Goal: Information Seeking & Learning: Check status

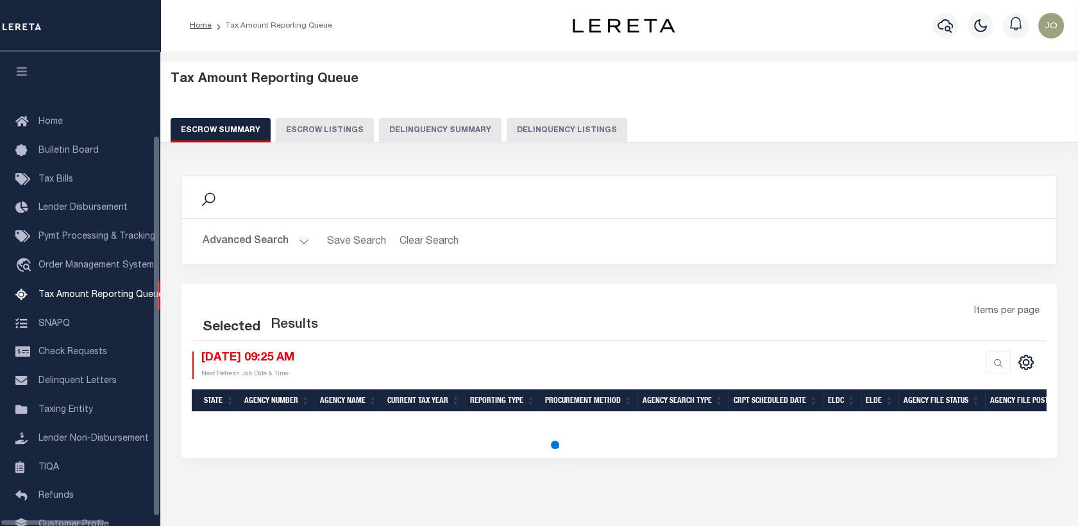
scroll to position [88, 0]
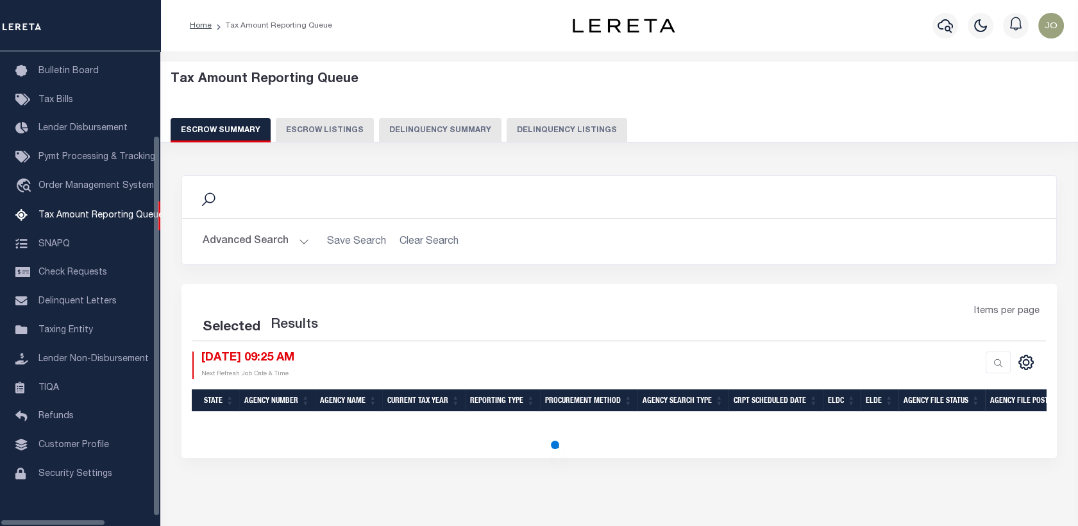
select select "100"
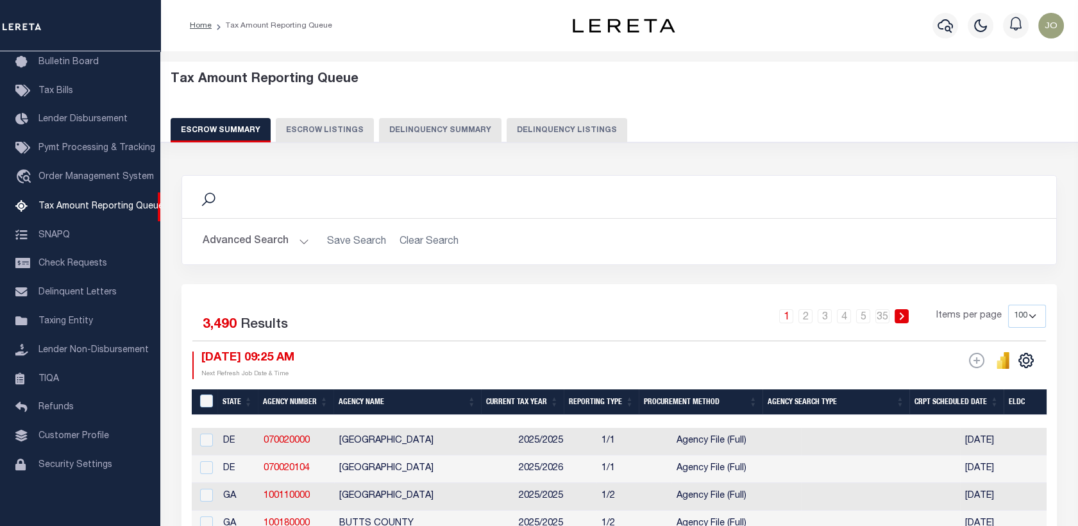
click at [462, 129] on button "Delinquency Summary" at bounding box center [440, 130] width 122 height 24
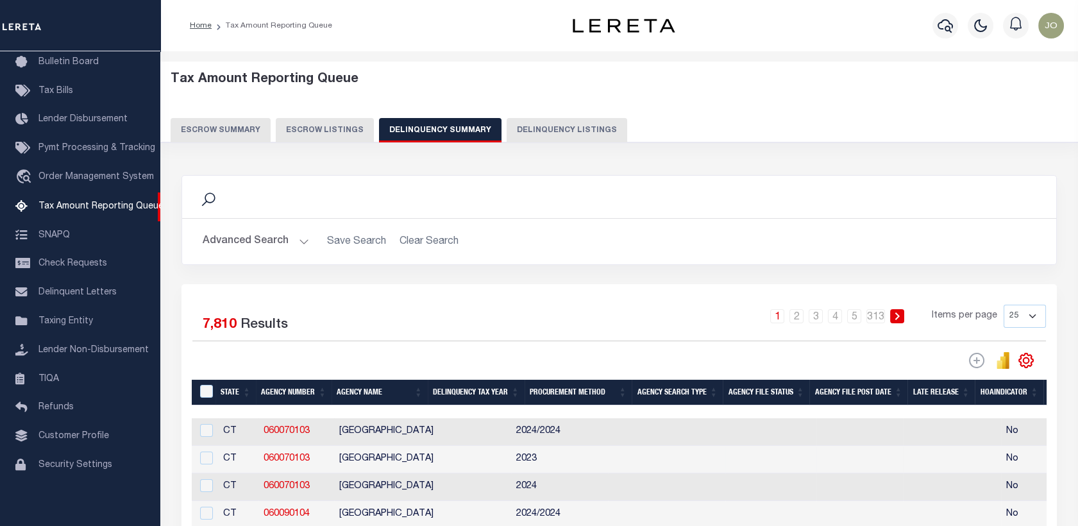
scroll to position [142, 0]
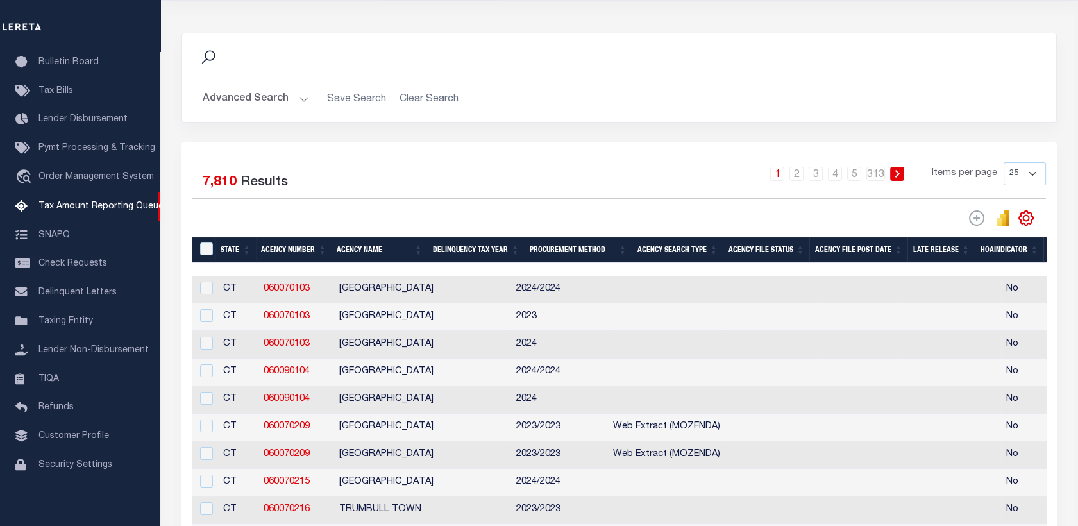
click at [266, 106] on button "Advanced Search" at bounding box center [256, 99] width 106 height 25
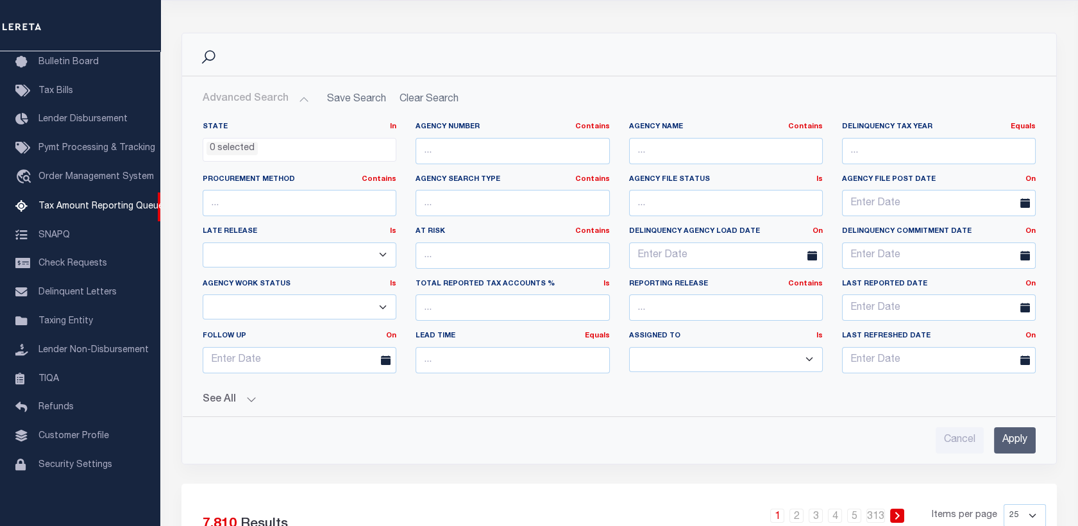
click at [245, 401] on button "See All" at bounding box center [619, 400] width 833 height 12
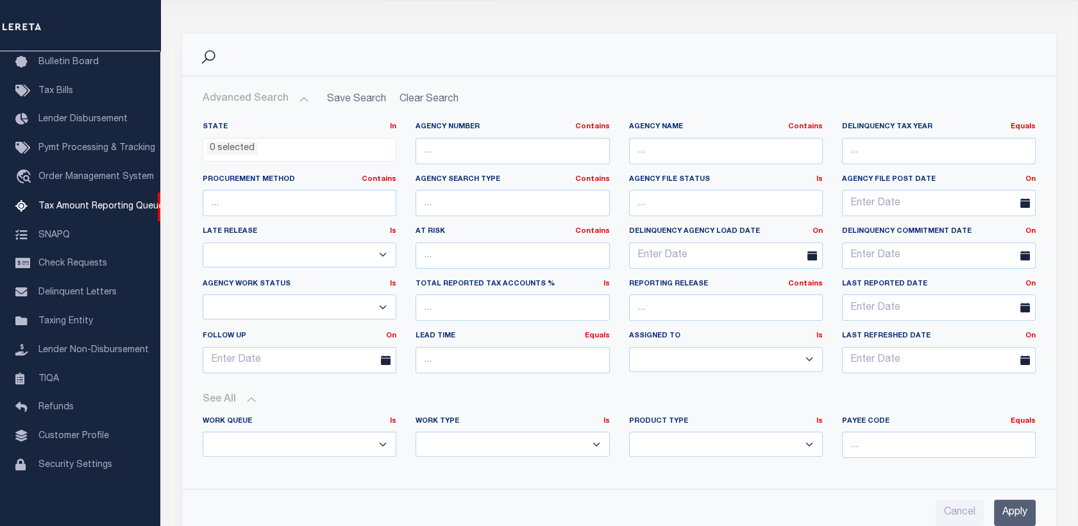
click at [457, 438] on select "Annual Delinquency Back Search Payment Status Check DTRACK" at bounding box center [513, 444] width 194 height 25
select select "AnnualDelinquency"
click at [416, 432] on select "Annual Delinquency Back Search Payment Status Check DTRACK" at bounding box center [513, 444] width 194 height 25
click at [1018, 518] on input "Apply" at bounding box center [1015, 513] width 42 height 26
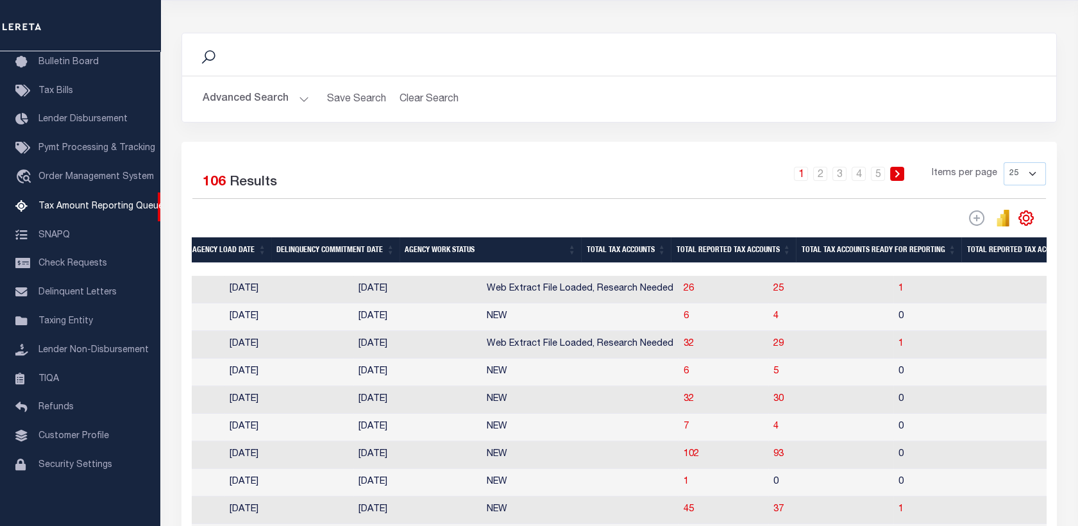
scroll to position [0, 0]
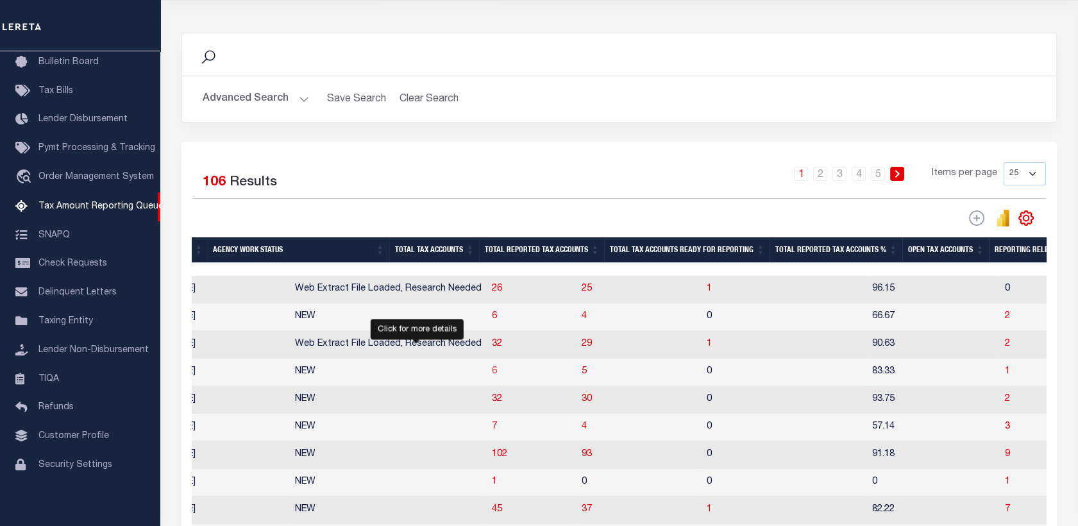
click at [492, 376] on span "6" at bounding box center [494, 371] width 5 height 9
select select "100"
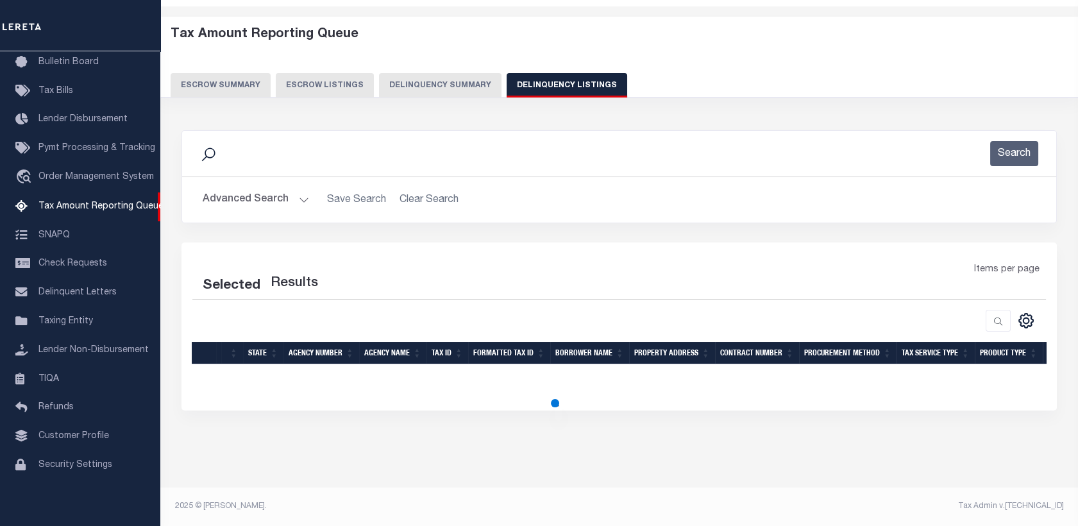
scroll to position [44, 0]
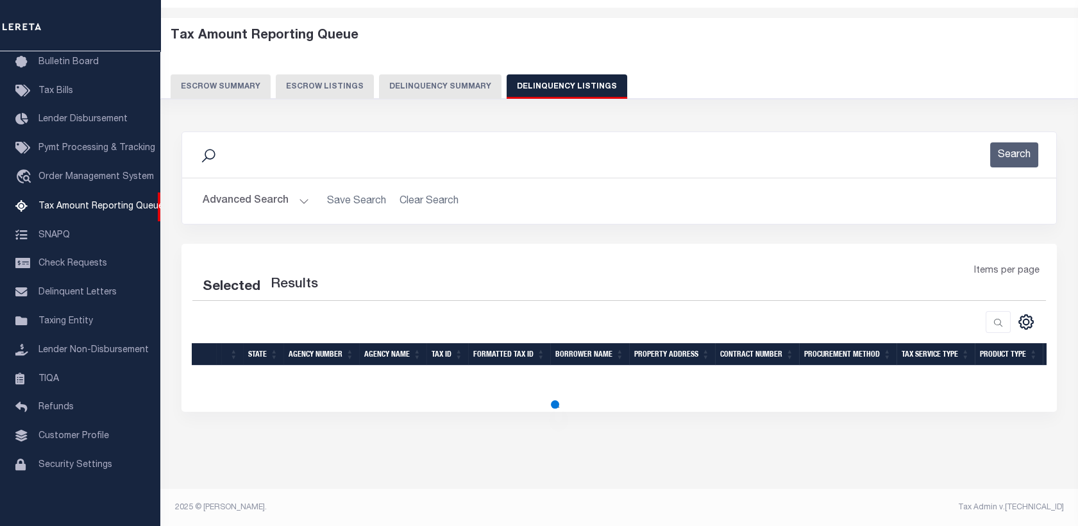
select select "100"
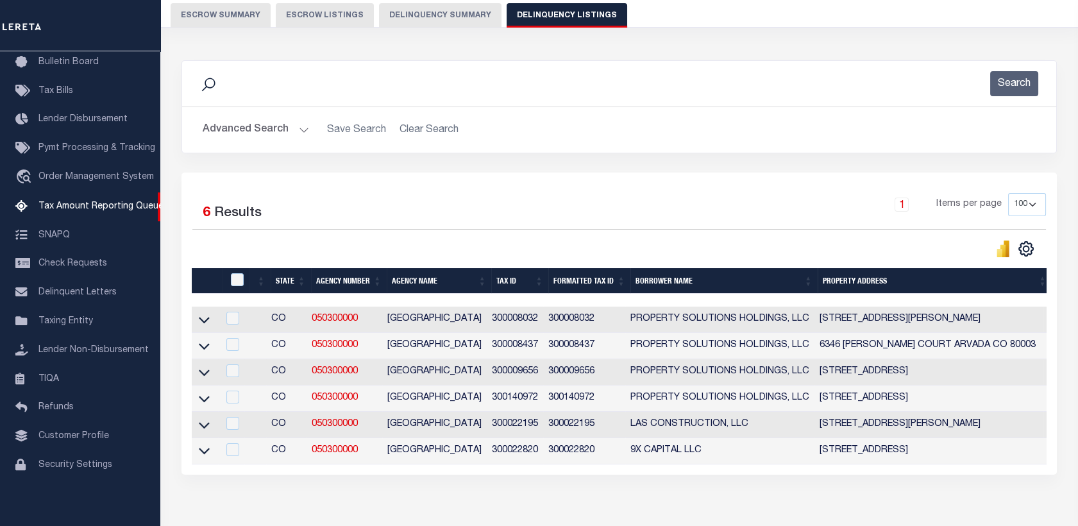
scroll to position [186, 0]
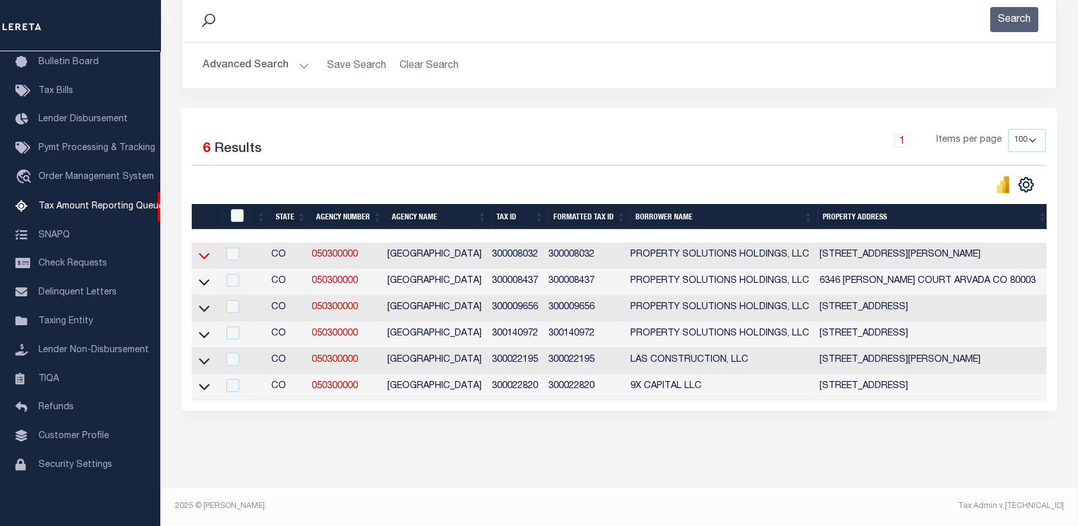
click at [205, 249] on icon at bounding box center [204, 255] width 11 height 13
